Goal: Browse casually

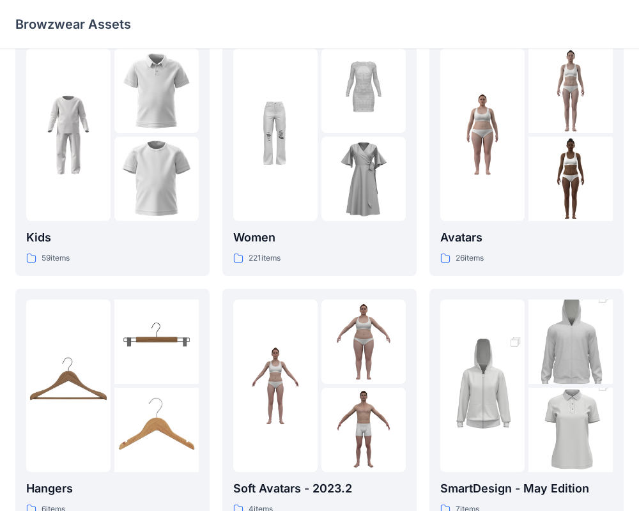
scroll to position [25, 0]
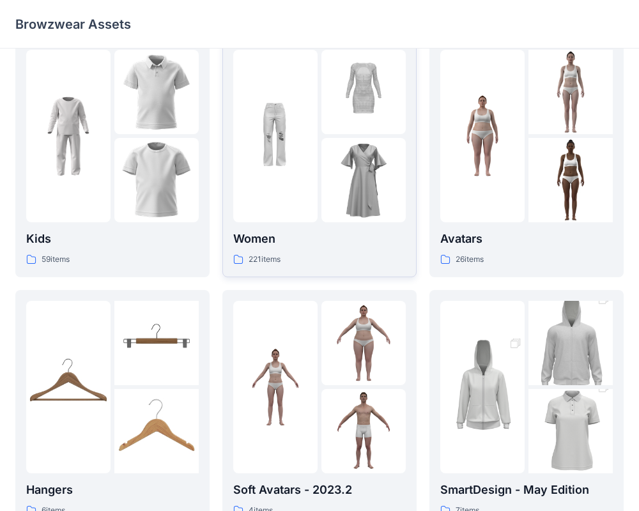
click at [334, 249] on div "Women 221 items" at bounding box center [319, 248] width 173 height 36
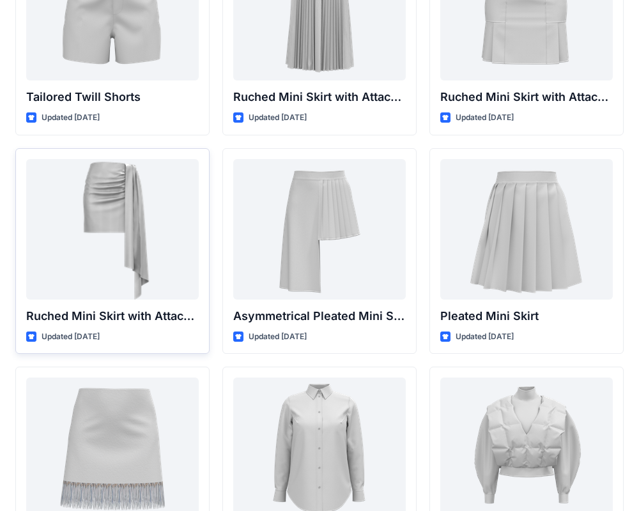
scroll to position [3342, 0]
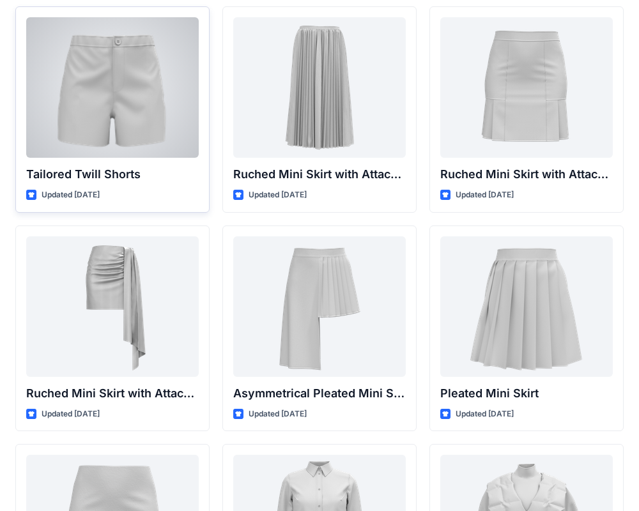
click at [150, 135] on div at bounding box center [112, 87] width 173 height 141
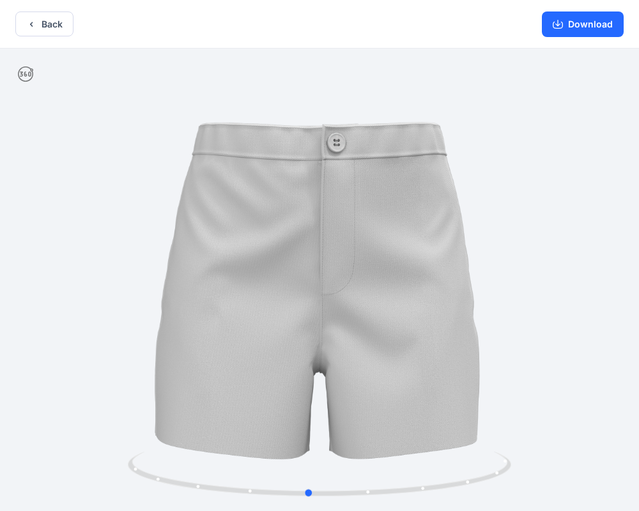
drag, startPoint x: 322, startPoint y: 306, endPoint x: 204, endPoint y: 302, distance: 117.7
click at [204, 302] on div at bounding box center [319, 281] width 639 height 465
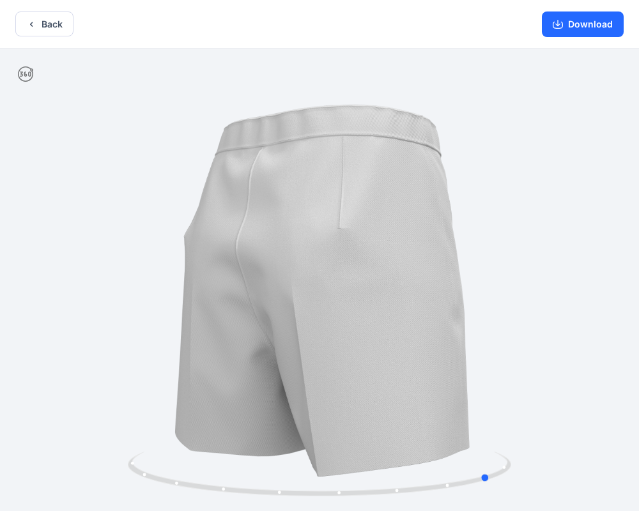
drag, startPoint x: 336, startPoint y: 362, endPoint x: 240, endPoint y: 360, distance: 95.9
click at [240, 360] on div at bounding box center [319, 281] width 639 height 465
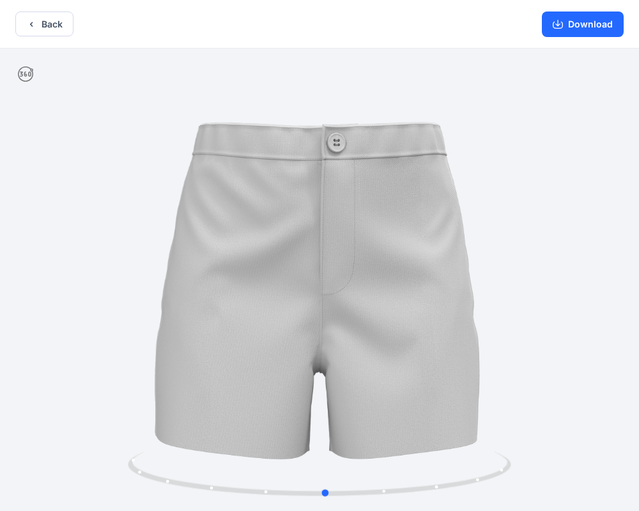
drag, startPoint x: 466, startPoint y: 352, endPoint x: 301, endPoint y: 348, distance: 165.0
click at [301, 348] on div at bounding box center [319, 281] width 639 height 465
click at [588, 33] on button "Download" at bounding box center [583, 25] width 82 height 26
click at [582, 24] on button "Download" at bounding box center [583, 25] width 82 height 26
click at [568, 26] on button "Download" at bounding box center [583, 25] width 82 height 26
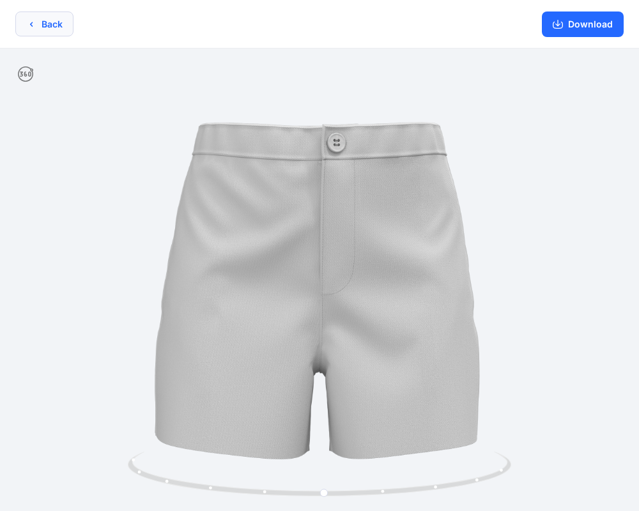
click at [58, 29] on button "Back" at bounding box center [44, 24] width 58 height 25
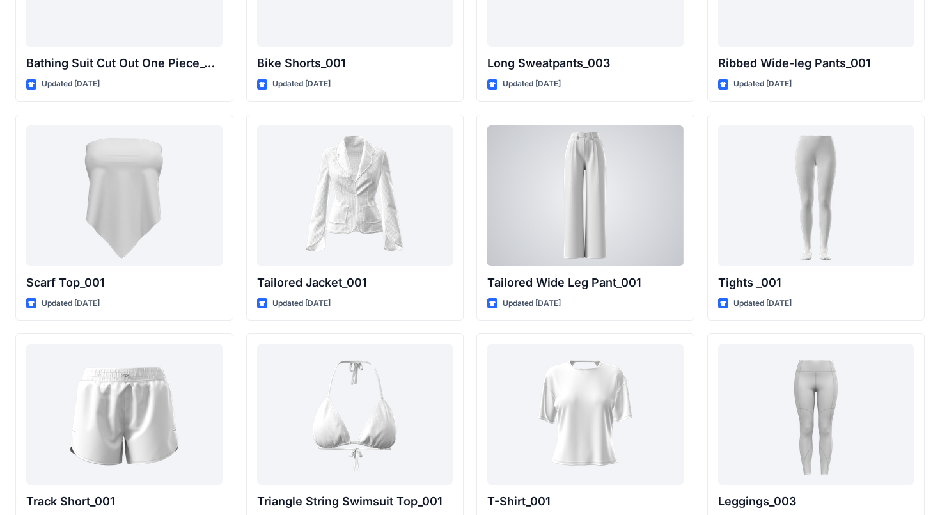
scroll to position [10667, 0]
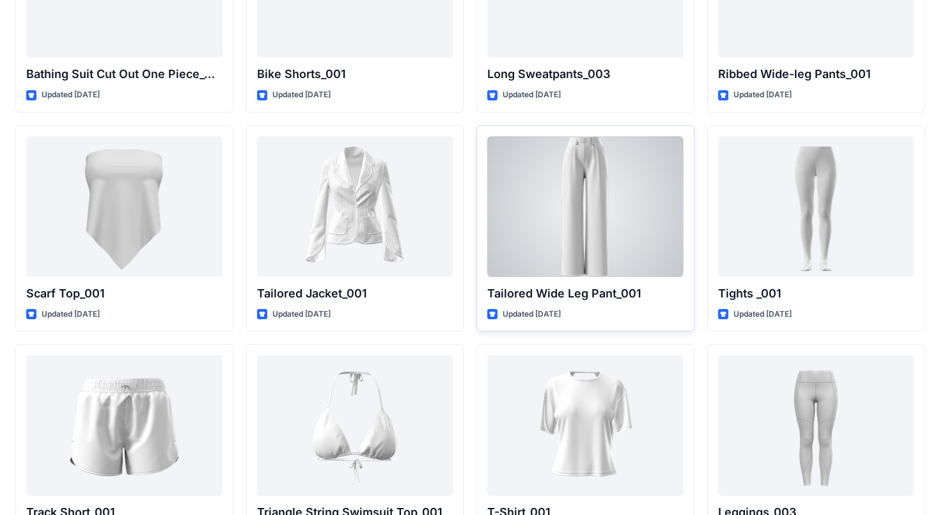
click at [593, 256] on div at bounding box center [585, 206] width 196 height 141
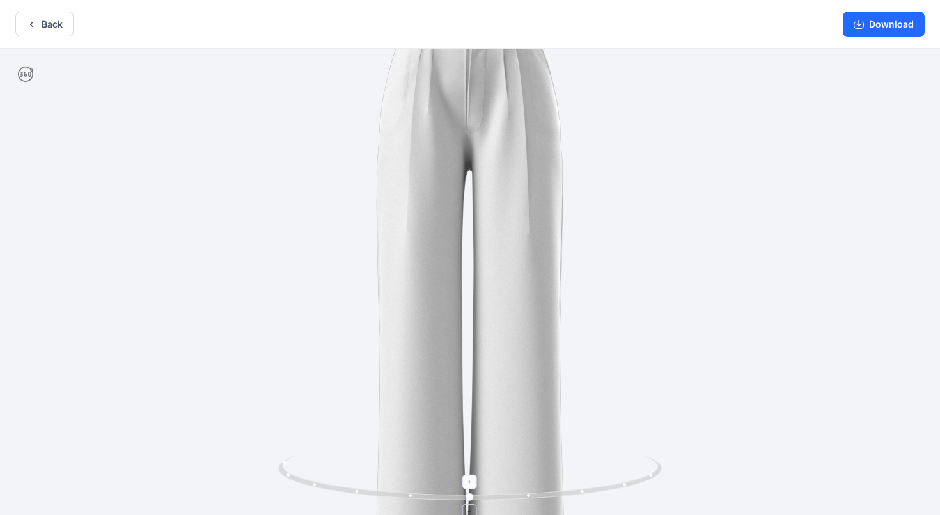
click at [474, 501] on icon at bounding box center [471, 479] width 387 height 48
click at [639, 23] on button "Download" at bounding box center [883, 25] width 82 height 26
click at [639, 22] on button "Download" at bounding box center [883, 25] width 82 height 26
click at [26, 15] on button "Back" at bounding box center [44, 24] width 58 height 25
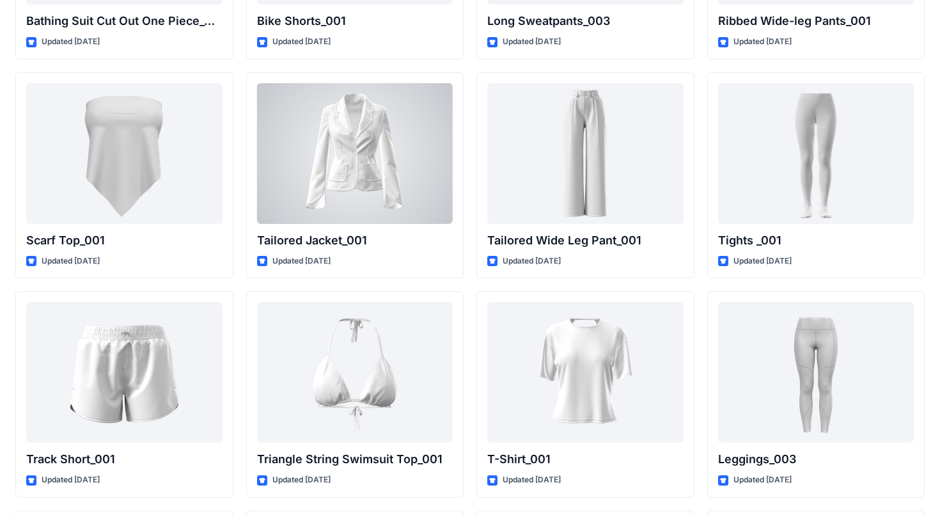
scroll to position [10713, 0]
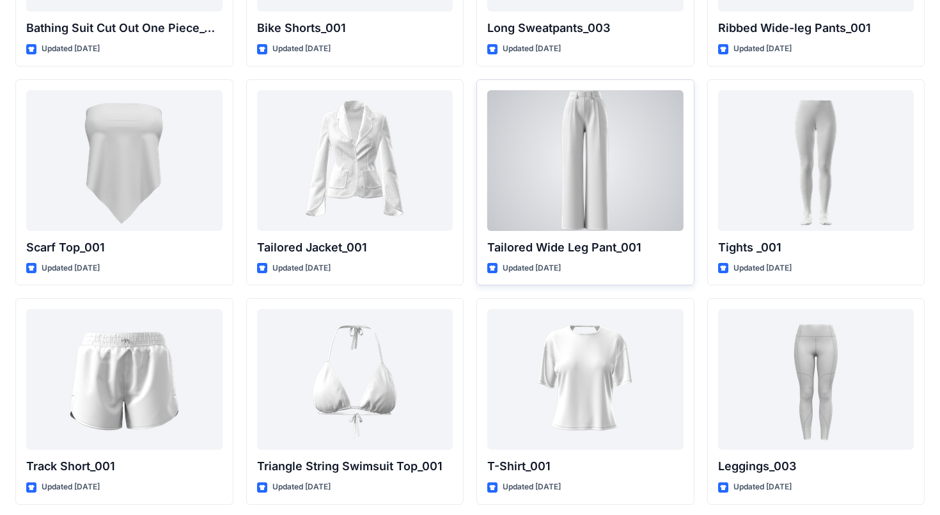
click at [626, 217] on div at bounding box center [585, 160] width 196 height 141
